Goal: Information Seeking & Learning: Learn about a topic

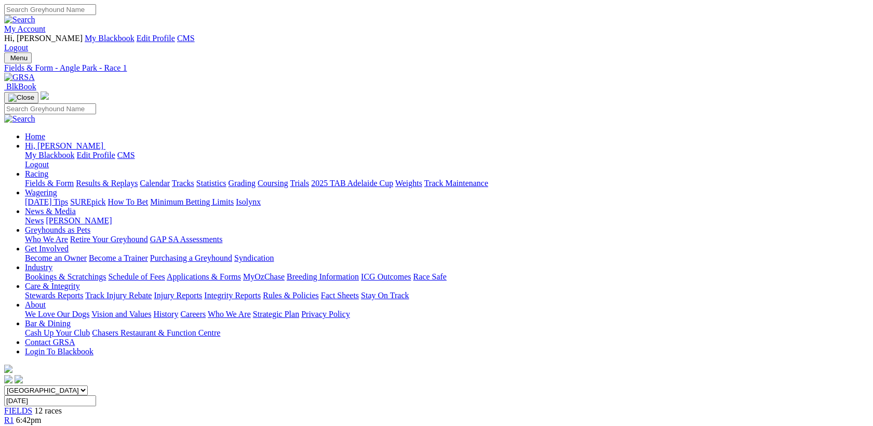
click at [96, 15] on input "Search" at bounding box center [50, 9] width 92 height 11
type input "immense"
click at [46, 24] on link "My Account" at bounding box center [25, 28] width 42 height 9
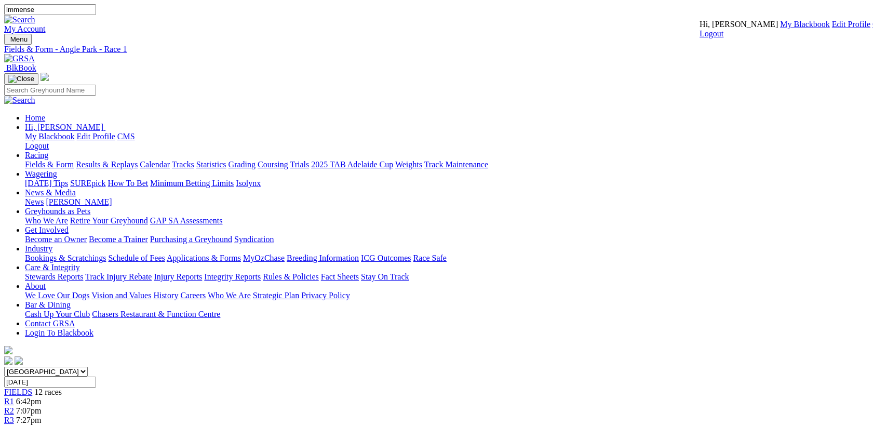
click at [35, 15] on img at bounding box center [19, 19] width 31 height 9
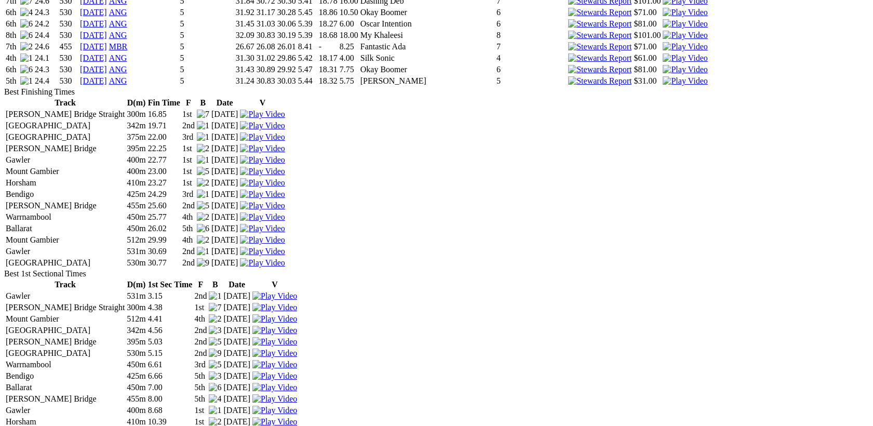
scroll to position [2452, 0]
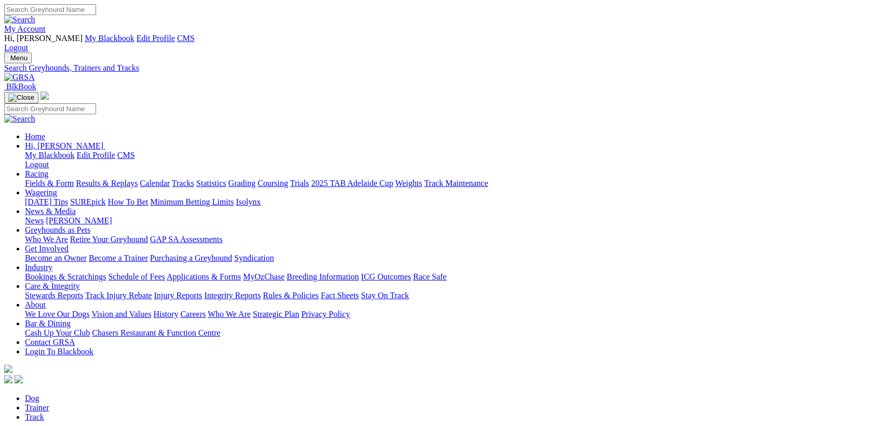
click at [96, 15] on input "Search" at bounding box center [50, 9] width 92 height 11
type input "terrific [PERSON_NAME]"
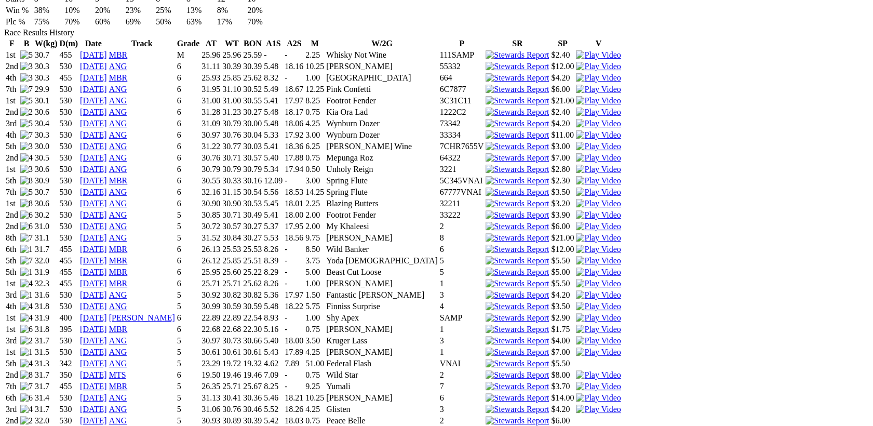
scroll to position [728, 0]
